Goal: Task Accomplishment & Management: Use online tool/utility

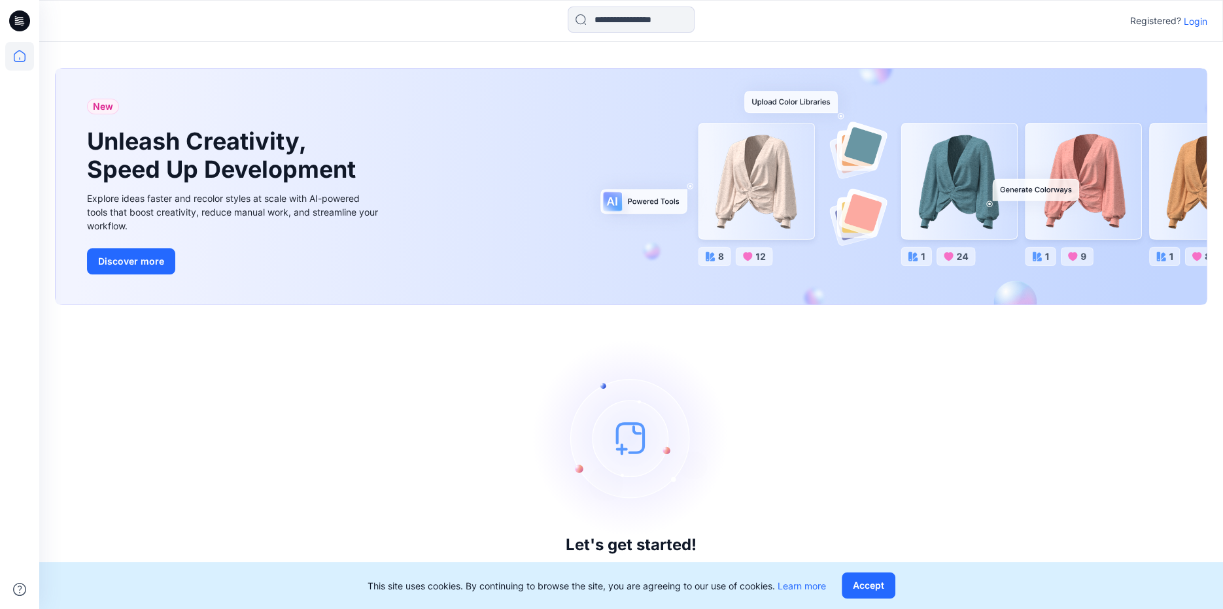
click at [1200, 23] on p "Login" at bounding box center [1195, 21] width 24 height 14
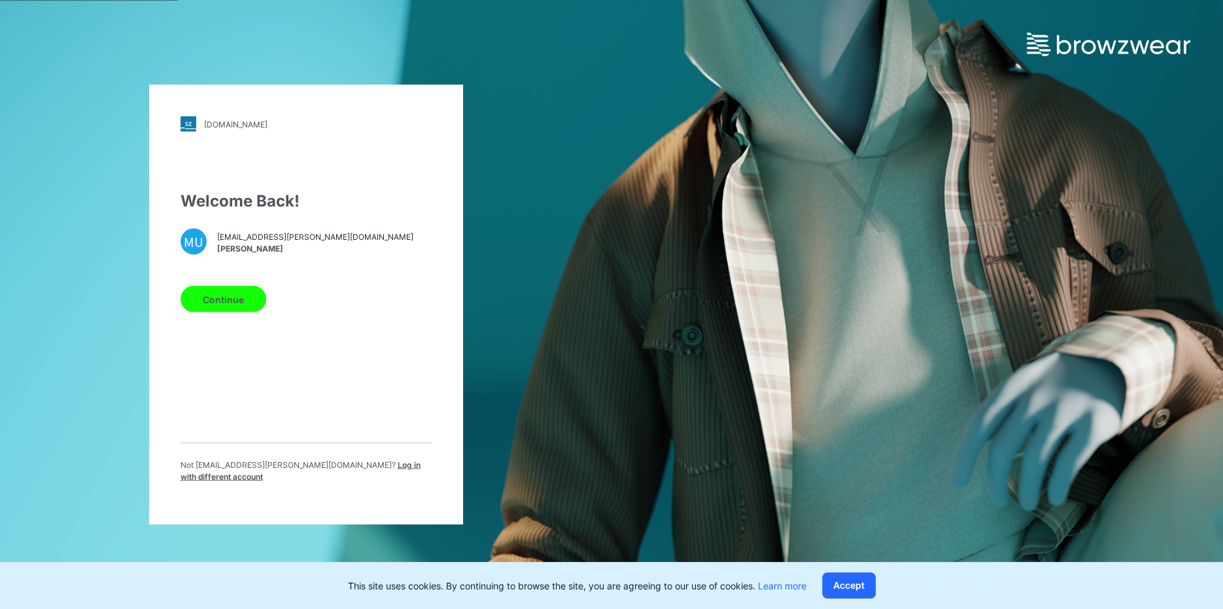
click at [214, 294] on button "Continue" at bounding box center [223, 299] width 86 height 26
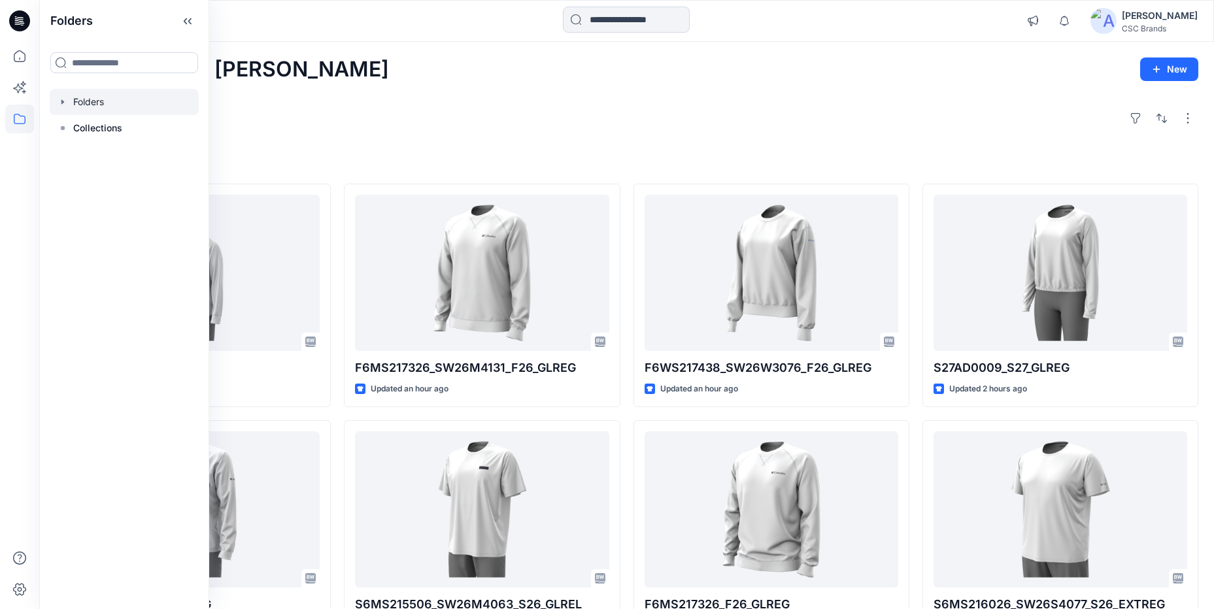
click at [92, 101] on div at bounding box center [124, 102] width 149 height 26
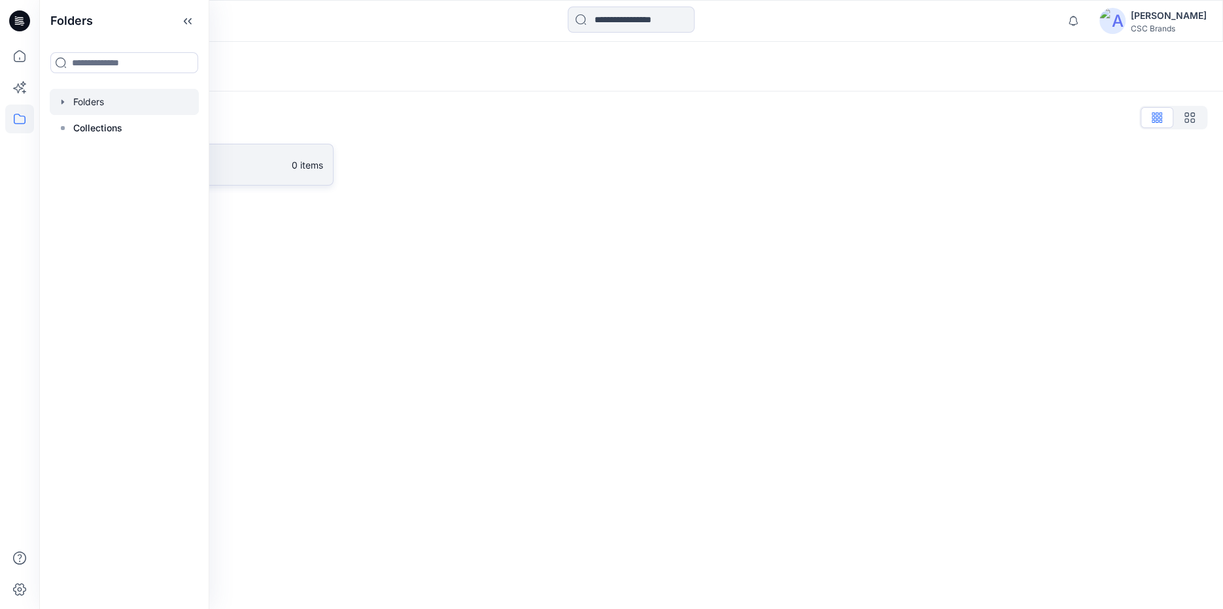
click at [282, 176] on link "FGV_KPA 0 items" at bounding box center [194, 165] width 279 height 42
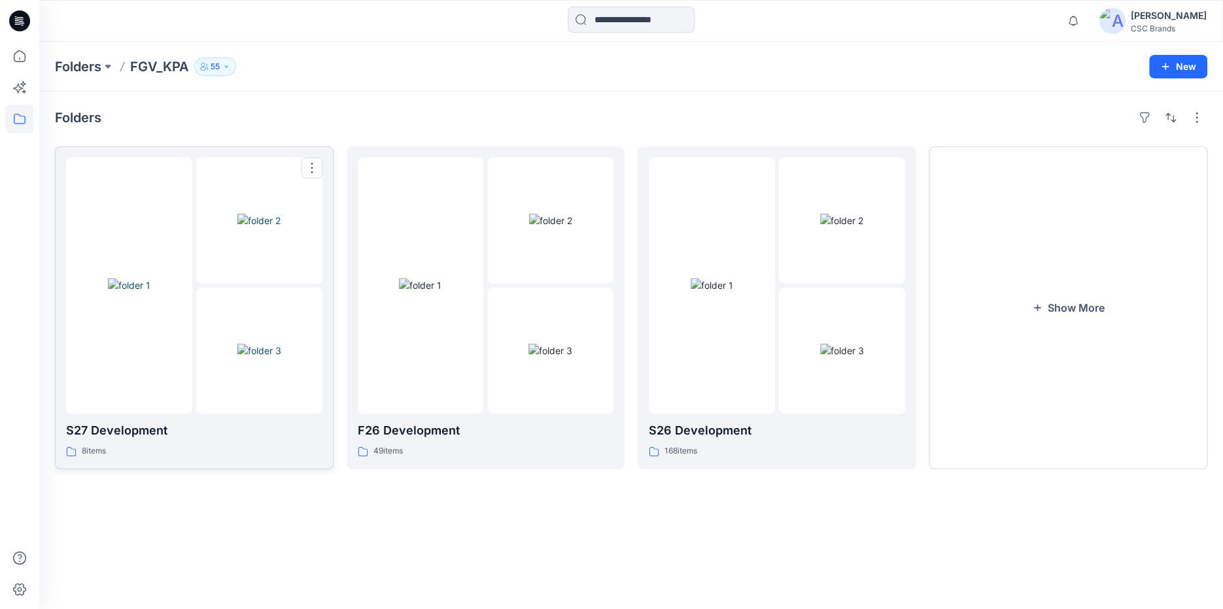
click at [201, 357] on div at bounding box center [259, 351] width 126 height 126
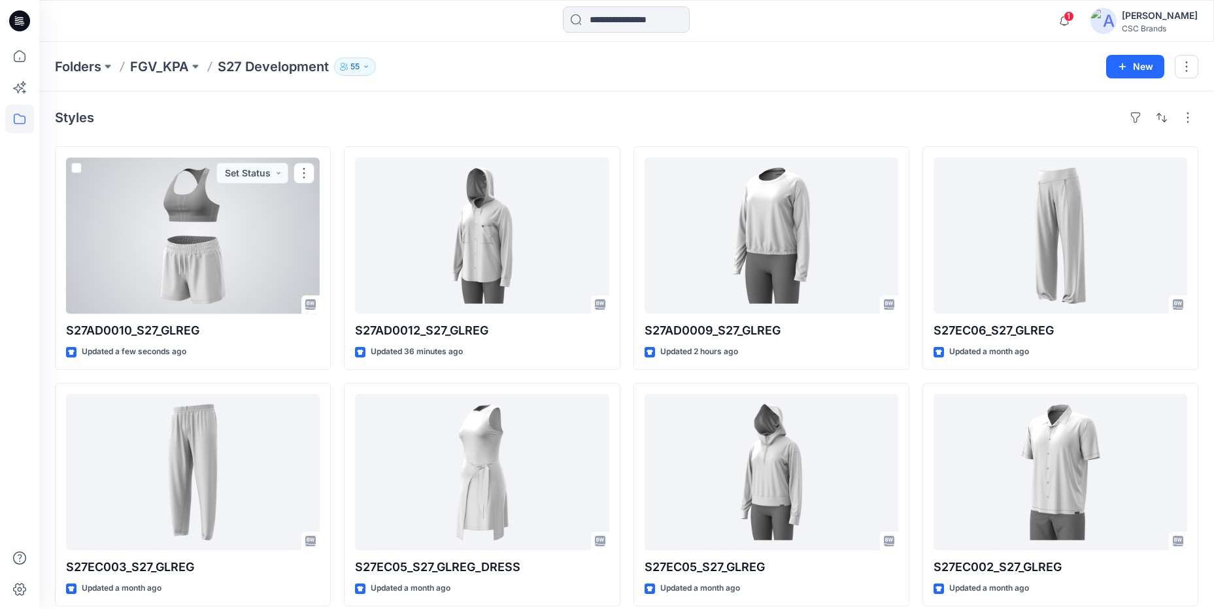
click at [186, 286] on div at bounding box center [193, 236] width 254 height 156
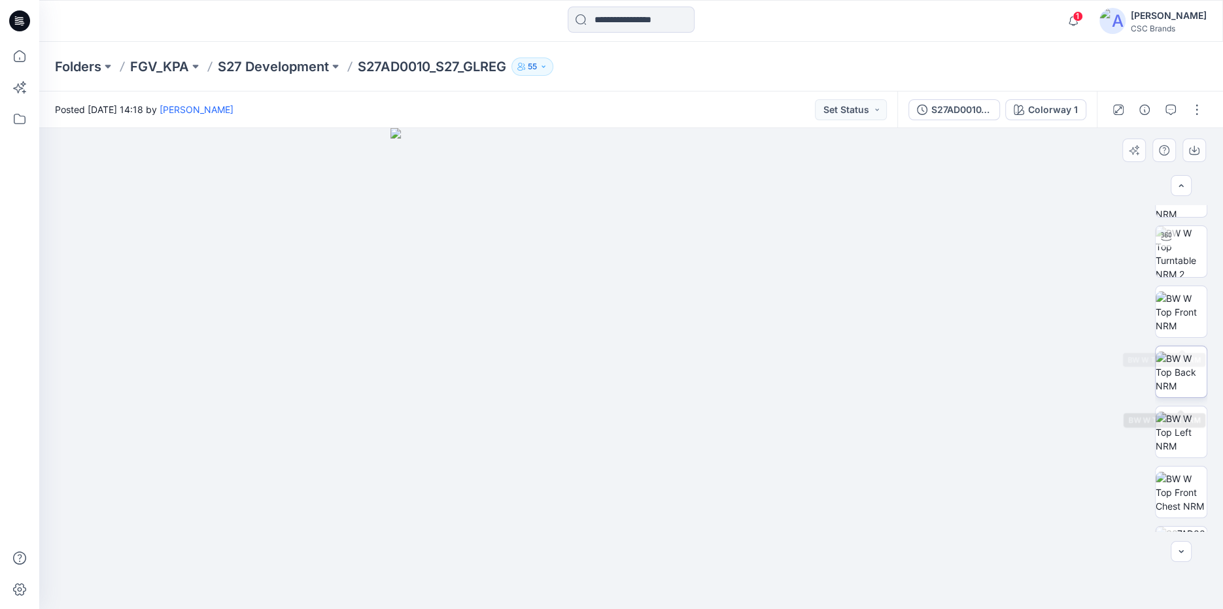
scroll to position [150, 0]
click at [1185, 269] on img at bounding box center [1180, 265] width 51 height 41
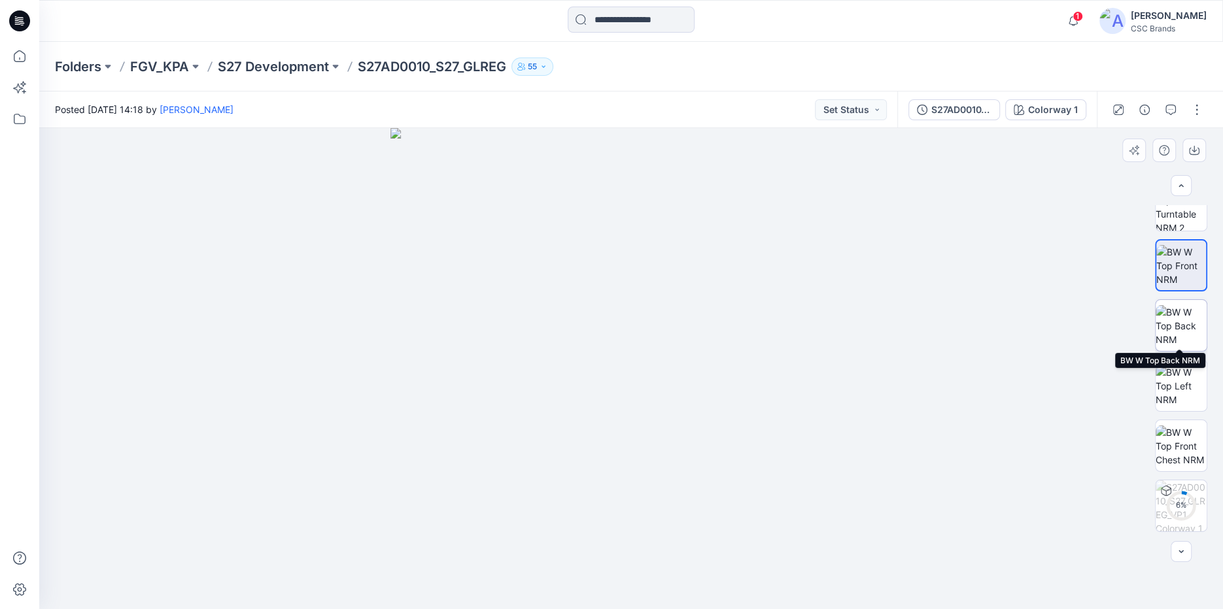
click at [1172, 333] on img at bounding box center [1180, 325] width 51 height 41
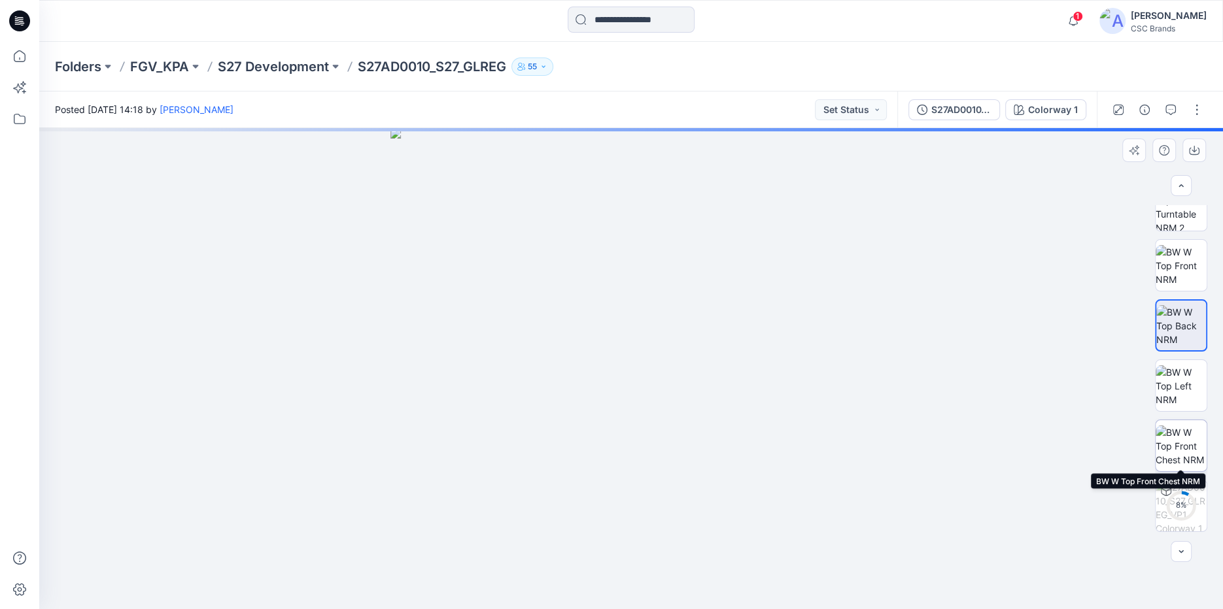
click at [1186, 448] on img at bounding box center [1180, 446] width 51 height 41
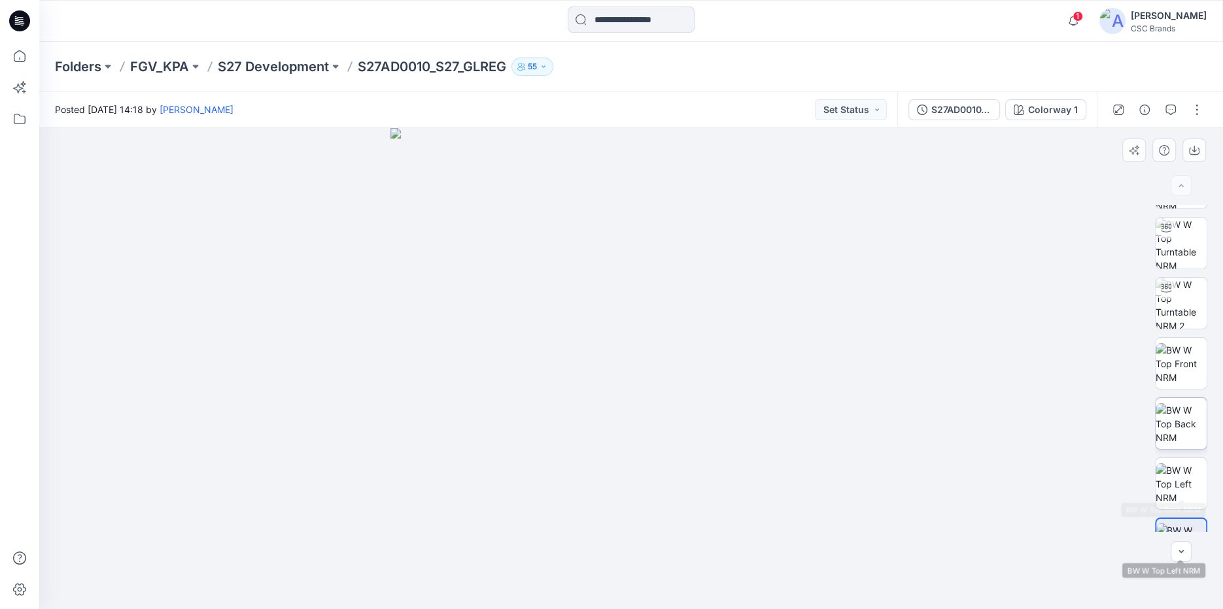
scroll to position [0, 0]
click at [1200, 113] on button "button" at bounding box center [1196, 109] width 21 height 21
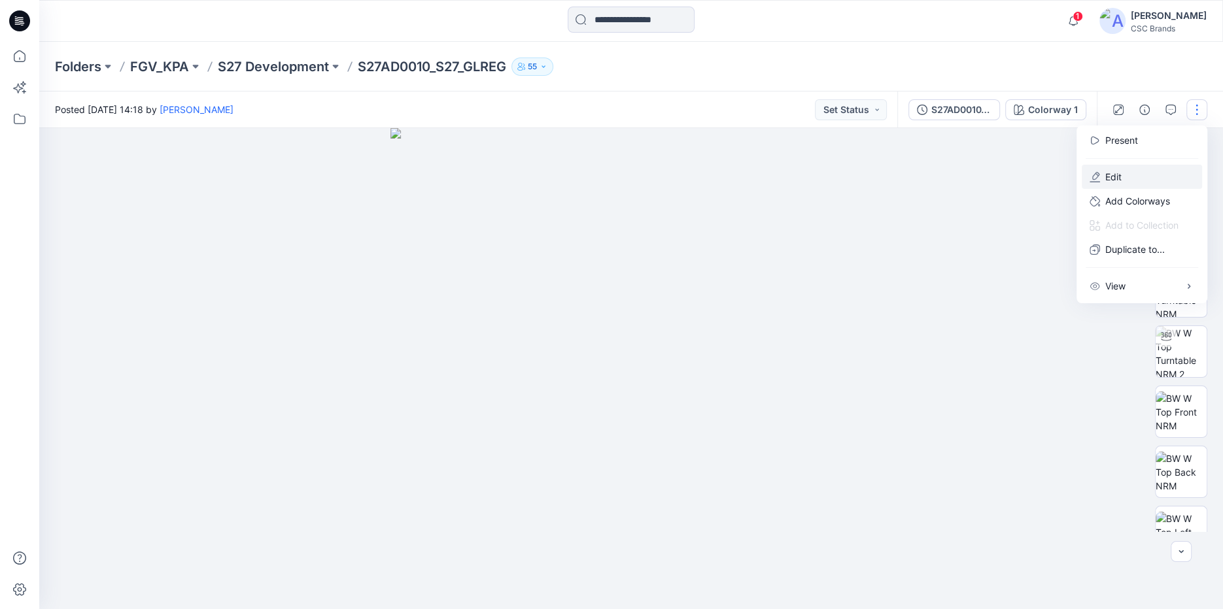
click at [1091, 178] on icon "button" at bounding box center [1094, 177] width 10 height 10
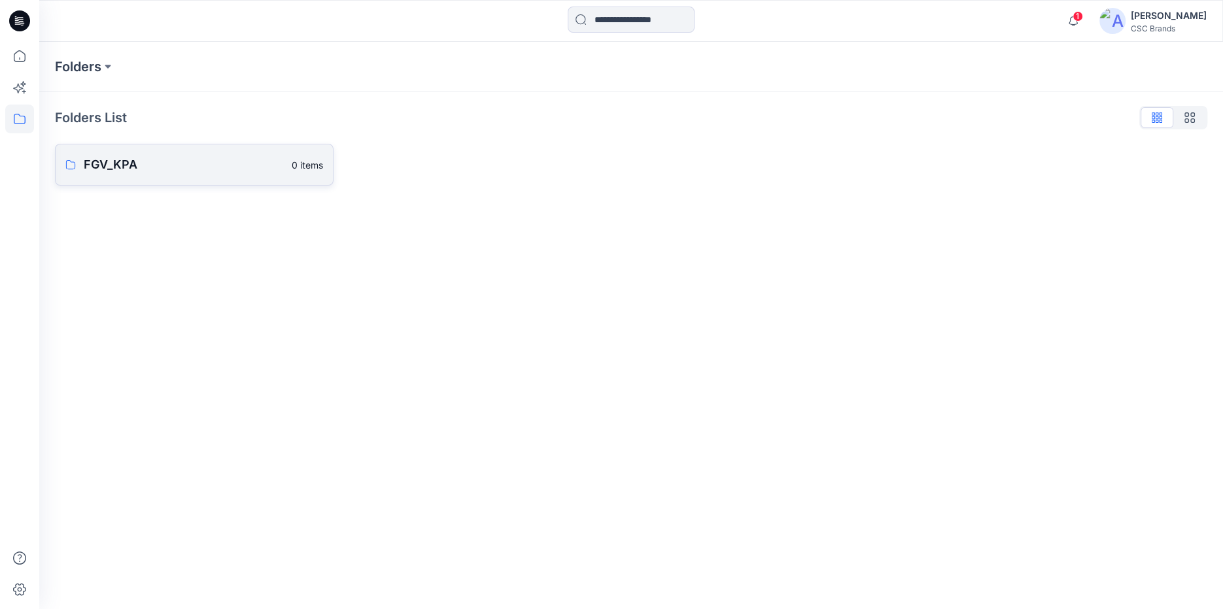
click at [177, 157] on p "FGV_KPA" at bounding box center [184, 165] width 200 height 18
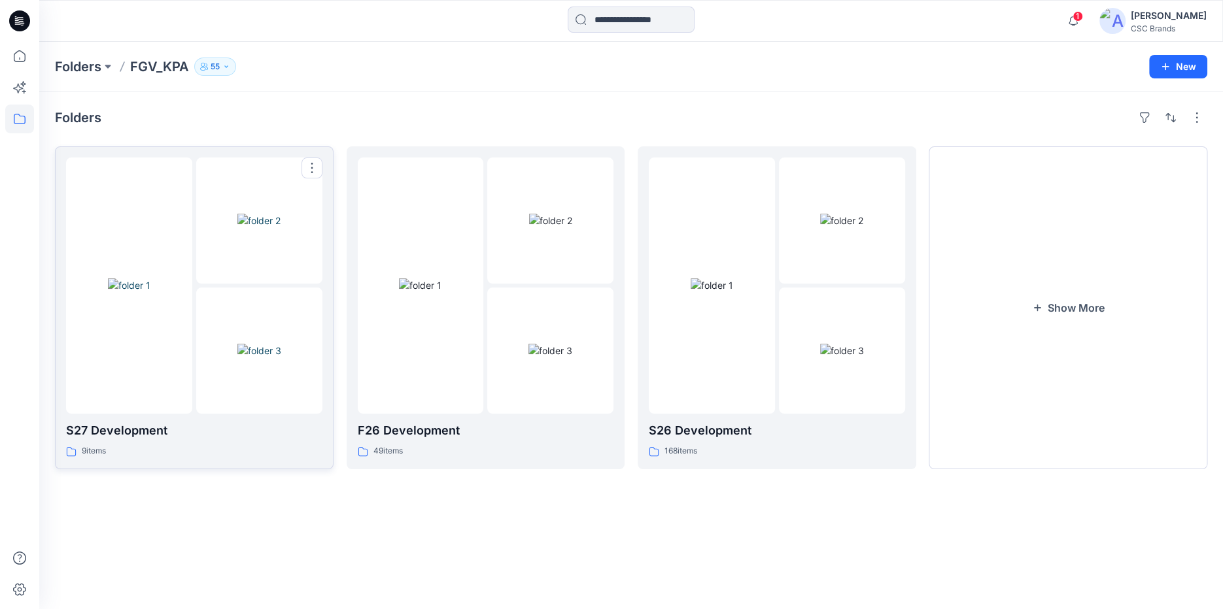
click at [141, 279] on img at bounding box center [129, 286] width 42 height 14
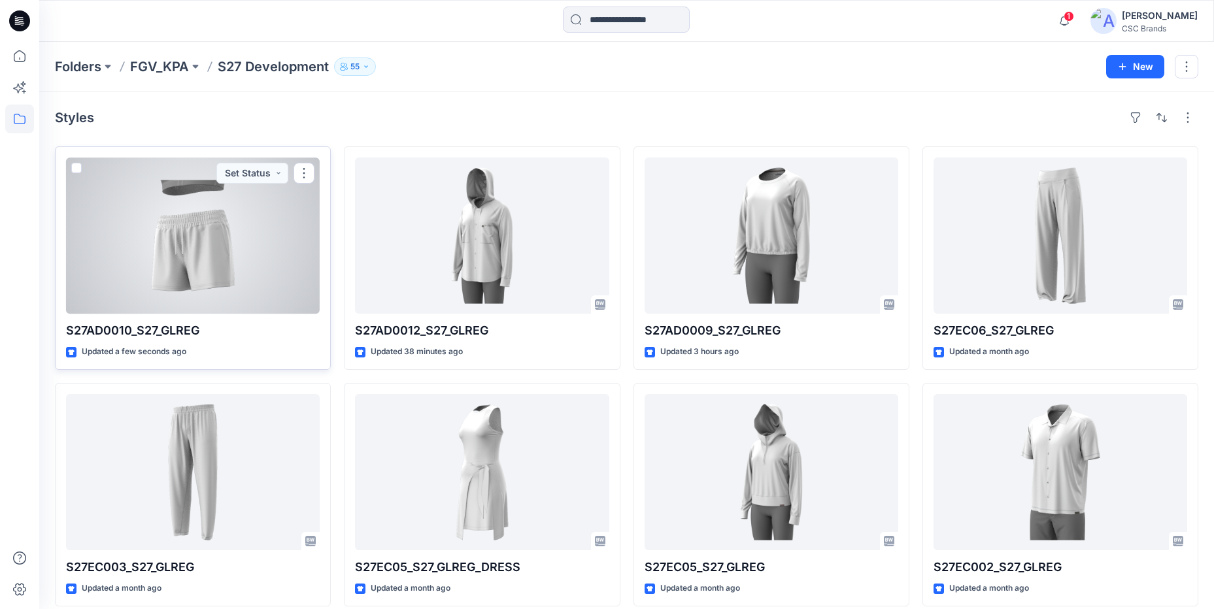
click at [194, 270] on div at bounding box center [193, 236] width 254 height 156
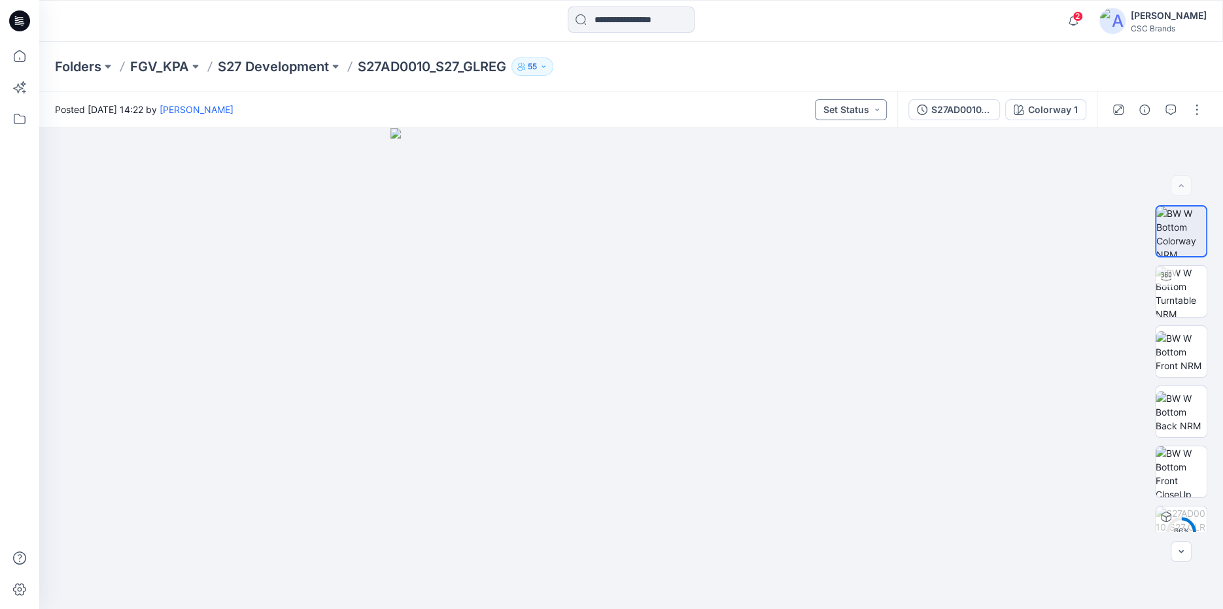
click at [846, 117] on button "Set Status" at bounding box center [851, 109] width 72 height 21
click at [836, 170] on p "Virtual Proto 1" at bounding box center [827, 169] width 59 height 17
click at [1194, 110] on button "button" at bounding box center [1196, 109] width 21 height 21
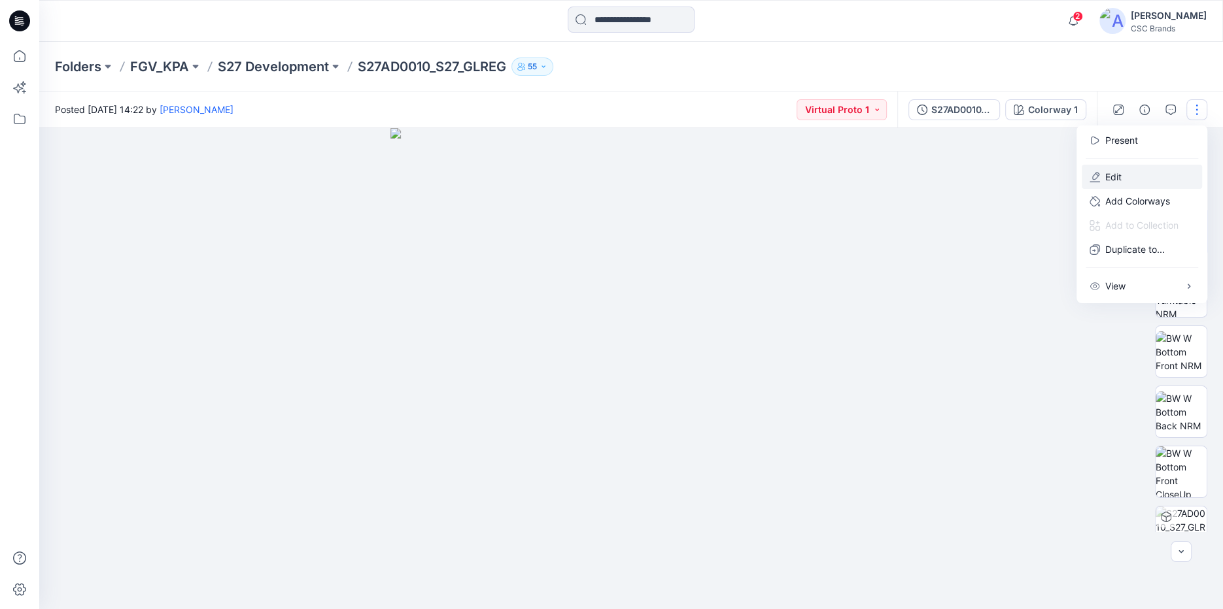
click at [1121, 171] on button "Edit" at bounding box center [1141, 177] width 120 height 24
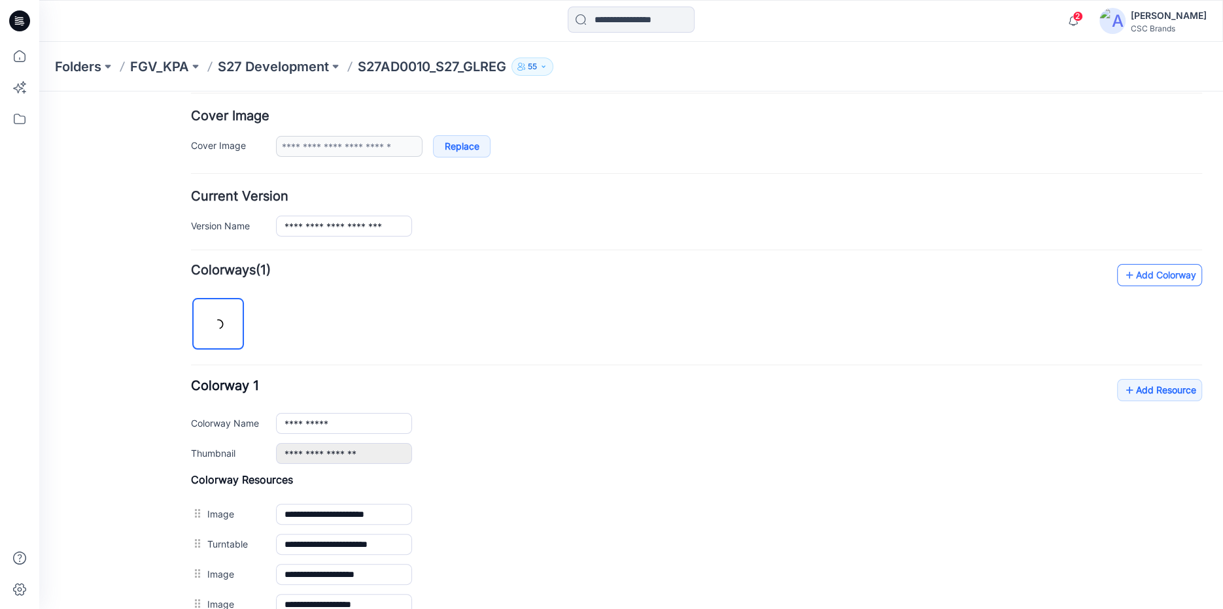
scroll to position [353, 0]
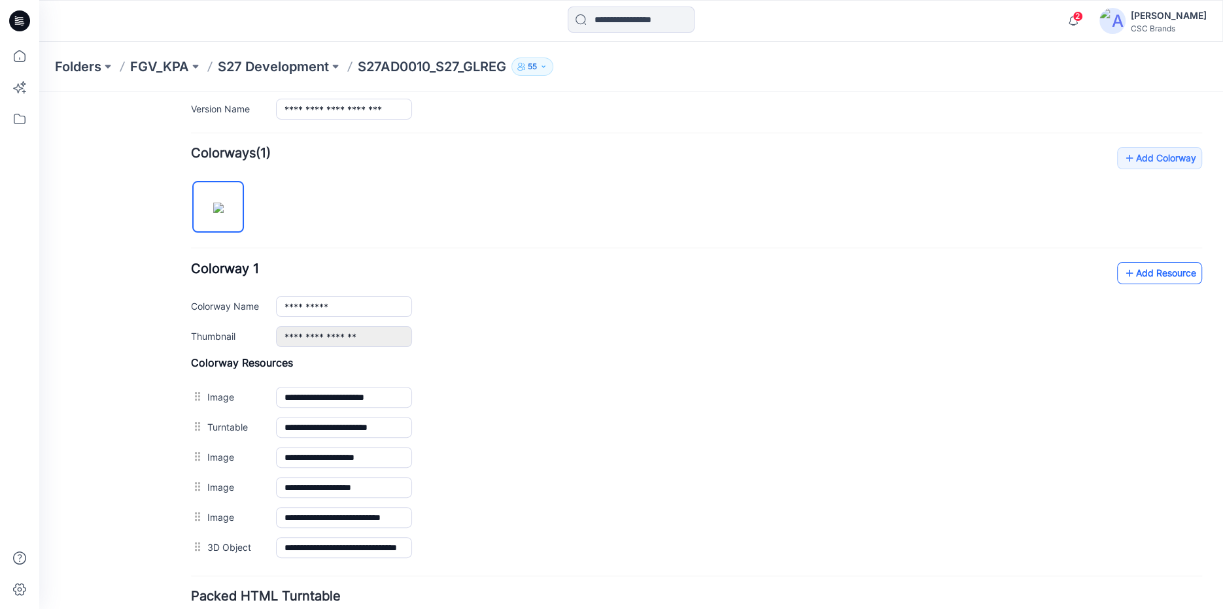
click at [1181, 277] on link "Add Resource" at bounding box center [1159, 273] width 85 height 22
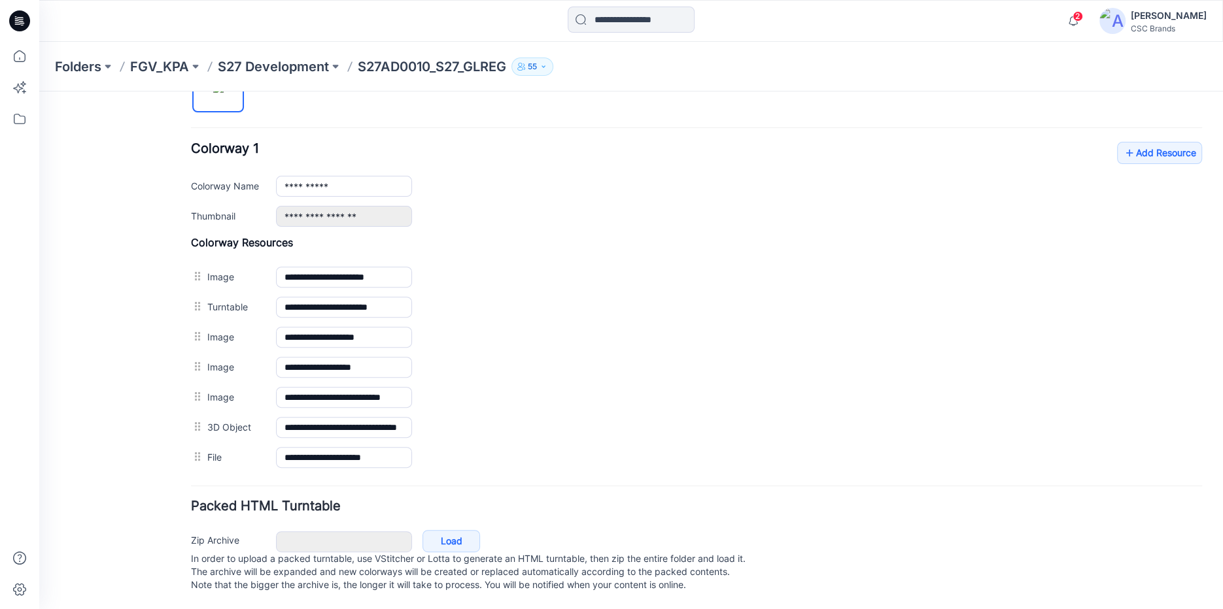
scroll to position [482, 0]
click at [88, 285] on div "General Cover Image Current Version Colorways Packed Turntable" at bounding box center [117, 121] width 105 height 975
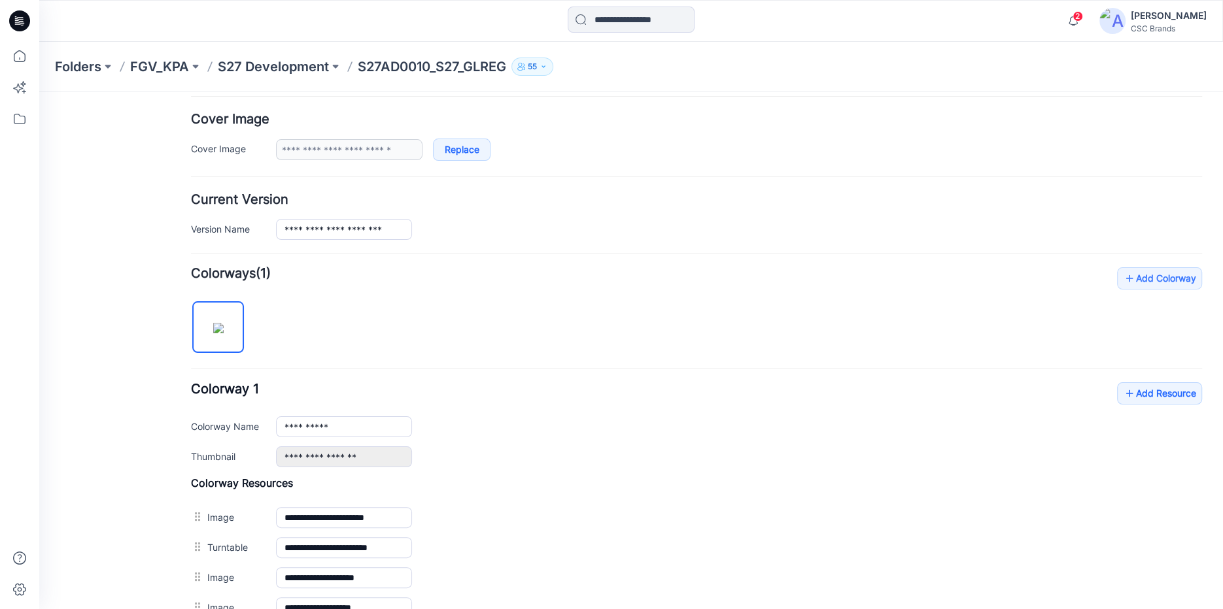
scroll to position [0, 0]
